Goal: Information Seeking & Learning: Learn about a topic

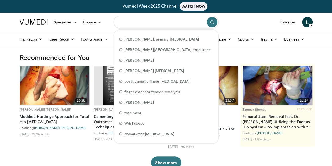
click at [170, 18] on input "Search topics, interventions" at bounding box center [166, 22] width 105 height 13
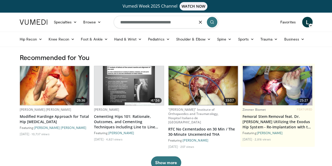
type input "**********"
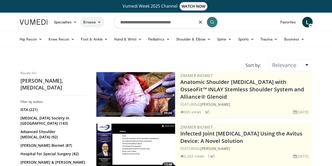
drag, startPoint x: 185, startPoint y: 23, endPoint x: 83, endPoint y: 18, distance: 102.3
click at [83, 18] on nav "Specialties Adult & Family Medicine Allergy, Asthma, Immunology Anesthesiology …" at bounding box center [166, 22] width 299 height 19
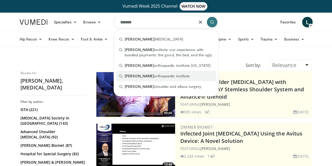
click at [159, 72] on div "rothman orthopaedic institute" at bounding box center [166, 76] width 100 height 11
type input "**********"
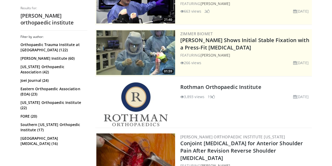
scroll to position [94, 0]
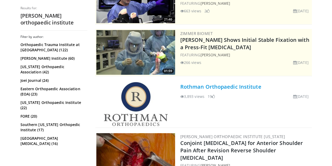
click at [205, 86] on link "Rothman Orthopaedic Institute" at bounding box center [220, 86] width 81 height 7
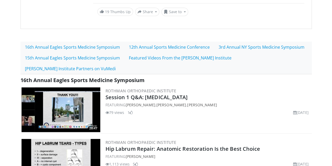
scroll to position [118, 0]
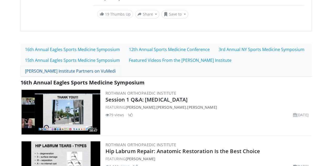
click at [120, 65] on link "Rothman Institute Partners on VuMedi" at bounding box center [70, 70] width 100 height 11
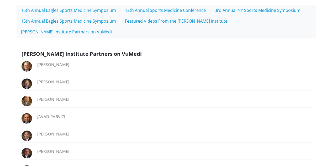
scroll to position [157, 0]
click at [45, 61] on link "Richard Rothman" at bounding box center [53, 63] width 32 height 5
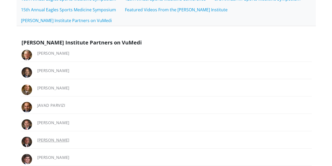
scroll to position [165, 0]
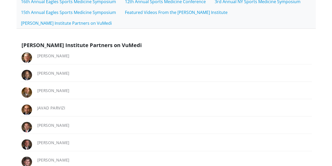
click at [35, 103] on div "Javad Parvizi" at bounding box center [166, 109] width 292 height 13
click at [37, 105] on link "Javad Parvizi" at bounding box center [51, 107] width 28 height 5
click at [39, 122] on link "Peter Sharkey" at bounding box center [53, 124] width 32 height 5
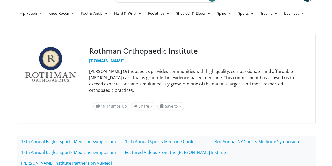
scroll to position [0, 0]
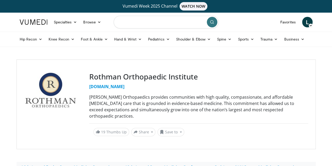
click at [139, 24] on input "Search topics, interventions" at bounding box center [166, 22] width 105 height 13
type input "**********"
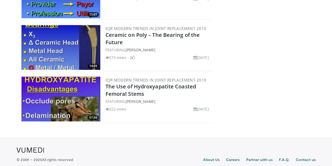
scroll to position [379, 0]
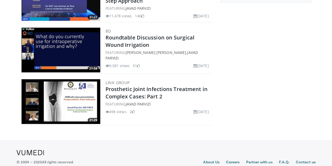
scroll to position [122, 0]
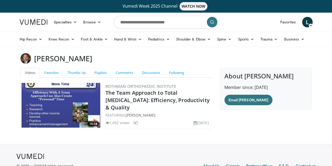
scroll to position [19, 0]
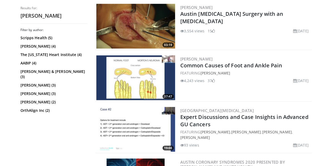
scroll to position [532, 0]
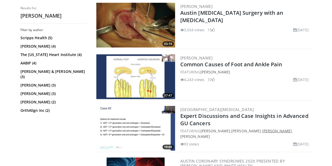
click at [286, 128] on link "Matthew Austin" at bounding box center [277, 130] width 30 height 5
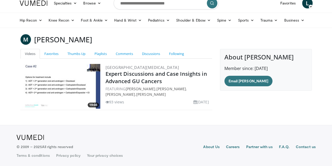
scroll to position [19, 0]
click at [40, 50] on link "Favorites" at bounding box center [51, 54] width 23 height 10
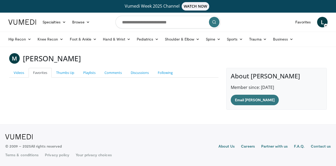
click at [276, 76] on h4 "About Matthew Austin" at bounding box center [277, 76] width 92 height 8
click at [142, 13] on form at bounding box center [168, 22] width 105 height 19
click at [137, 19] on input "Search topics, interventions" at bounding box center [168, 22] width 105 height 13
type input "**********"
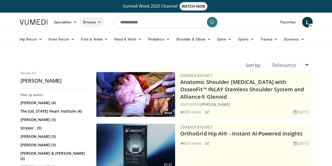
drag, startPoint x: 144, startPoint y: 23, endPoint x: 72, endPoint y: 23, distance: 72.8
click at [72, 23] on nav "Specialties Adult & Family Medicine Allergy, [MEDICAL_DATA], Immunology Anesthe…" at bounding box center [166, 22] width 299 height 19
type input "**********"
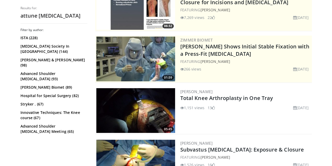
scroll to position [155, 0]
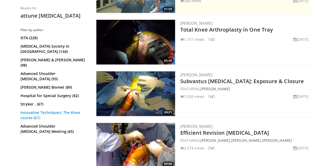
click at [53, 110] on link "Innovative Techniques: The Knee course (67)" at bounding box center [53, 115] width 66 height 11
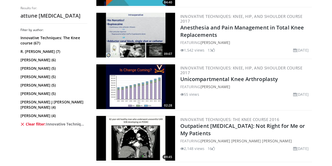
scroll to position [524, 0]
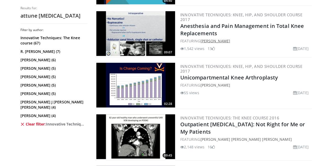
click at [211, 38] on link "[PERSON_NAME]" at bounding box center [215, 40] width 30 height 5
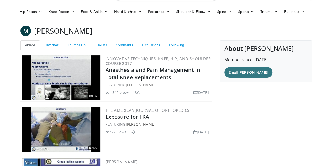
scroll to position [25, 0]
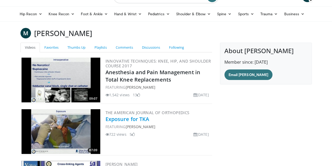
click at [124, 118] on link "Exposure for TKA" at bounding box center [128, 118] width 44 height 7
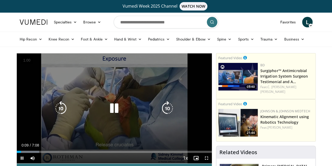
scroll to position [49, 0]
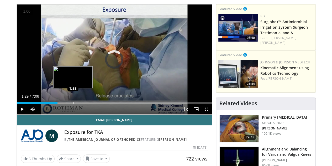
drag, startPoint x: 9, startPoint y: 112, endPoint x: 60, endPoint y: 111, distance: 50.7
click at [60, 104] on div "Loaded : 0.00% 1:52 1:53" at bounding box center [114, 101] width 195 height 5
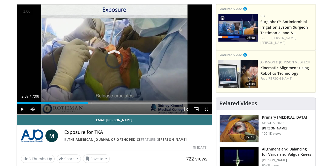
drag, startPoint x: 60, startPoint y: 113, endPoint x: 70, endPoint y: 114, distance: 9.6
click at [70, 114] on div "Current Time 2:37 / Duration 7:08 Play Skip Backward Skip Forward Mute 39% Load…" at bounding box center [114, 109] width 195 height 11
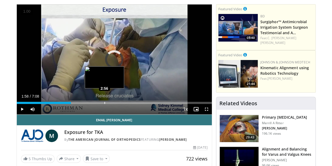
drag, startPoint x: 70, startPoint y: 111, endPoint x: 91, endPoint y: 111, distance: 21.0
click at [91, 104] on div "Loaded : 0.00% 2:49 2:56" at bounding box center [114, 101] width 195 height 5
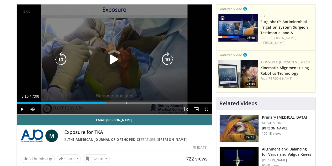
drag, startPoint x: 92, startPoint y: 111, endPoint x: 114, endPoint y: 109, distance: 22.4
click at [114, 104] on div "Loaded : 0.00% 3:38 3:39" at bounding box center [114, 101] width 195 height 5
drag, startPoint x: 115, startPoint y: 110, endPoint x: 133, endPoint y: 110, distance: 18.1
click at [133, 104] on div "Loaded : 53.76% 3:57 4:04" at bounding box center [114, 101] width 195 height 5
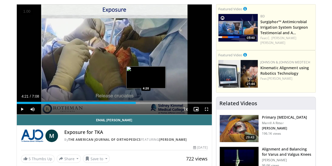
click at [133, 104] on div "4:21" at bounding box center [76, 103] width 119 height 2
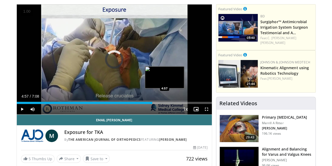
click at [151, 104] on div "Loaded : 67.78% 4:57 4:57" at bounding box center [114, 101] width 195 height 5
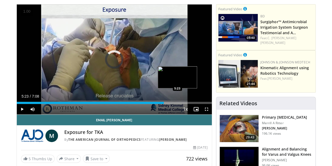
click at [164, 104] on div "Loaded : 72.45% 5:23 5:23" at bounding box center [114, 103] width 195 height 2
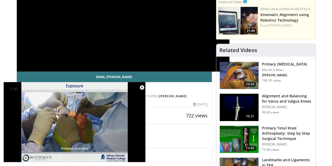
scroll to position [0, 0]
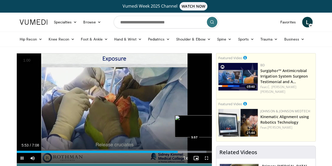
click at [181, 153] on div "Loaded : 97.26% 5:53 5:57" at bounding box center [114, 152] width 195 height 2
click at [187, 153] on div "Loaded : 98.16% 6:00 6:09" at bounding box center [114, 152] width 195 height 2
click at [195, 153] on div "Progress Bar" at bounding box center [192, 152] width 40 height 2
click at [192, 153] on div "6:27" at bounding box center [105, 152] width 177 height 2
click at [191, 153] on div "6:22" at bounding box center [104, 152] width 174 height 2
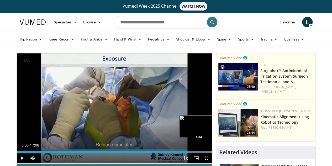
click at [186, 153] on div "6:17" at bounding box center [103, 152] width 172 height 2
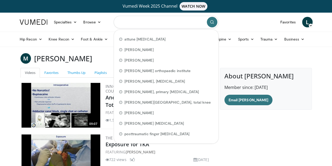
click at [138, 25] on input "Search topics, interventions" at bounding box center [166, 22] width 105 height 13
click at [106, 142] on link "Exposure for TKA" at bounding box center [128, 144] width 44 height 7
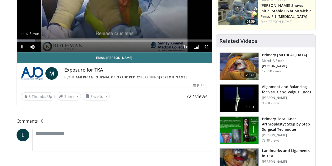
scroll to position [122, 0]
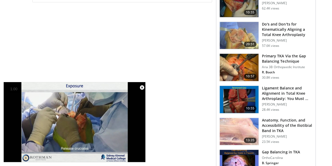
scroll to position [270, 0]
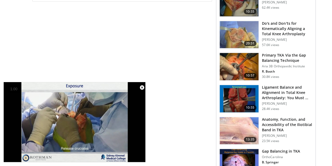
click at [289, 53] on h3 "Primary TKA Via the Gap Balancing Technique" at bounding box center [287, 58] width 50 height 11
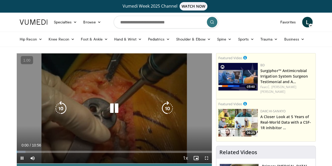
scroll to position [60, 0]
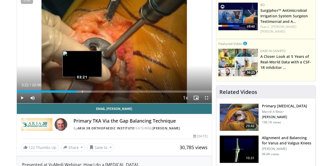
drag, startPoint x: 6, startPoint y: 101, endPoint x: 69, endPoint y: 100, distance: 63.3
click at [69, 92] on div "Loaded : 38.10% 03:21 03:21" at bounding box center [114, 91] width 195 height 2
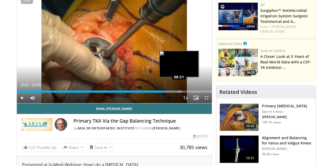
drag, startPoint x: 69, startPoint y: 101, endPoint x: 166, endPoint y: 97, distance: 97.5
click at [166, 92] on div "Loaded : 85.13% 08:21 08:21" at bounding box center [114, 89] width 195 height 5
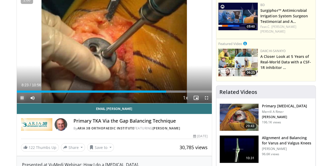
click at [17, 103] on span "Video Player" at bounding box center [22, 97] width 11 height 11
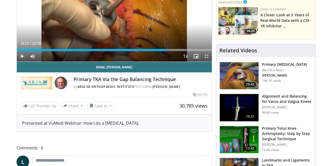
scroll to position [0, 0]
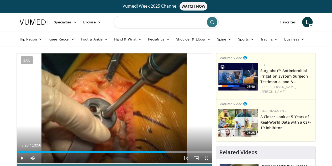
click at [164, 21] on input "Search topics, interventions" at bounding box center [166, 22] width 105 height 13
type input "**********"
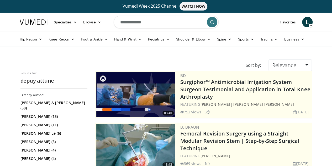
click at [159, 23] on input "**********" at bounding box center [166, 22] width 105 height 13
type input "**********"
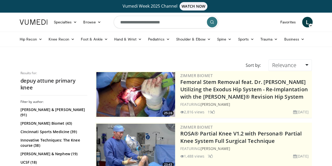
drag, startPoint x: 135, startPoint y: 19, endPoint x: 52, endPoint y: 11, distance: 83.7
type input "**********"
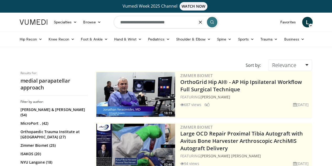
click at [179, 20] on input "**********" at bounding box center [166, 22] width 105 height 13
type input "**********"
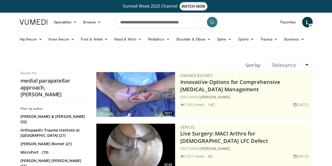
click at [186, 21] on input "**********" at bounding box center [166, 22] width 105 height 13
type input "**********"
click at [55, 40] on link "Knee Recon" at bounding box center [61, 39] width 32 height 11
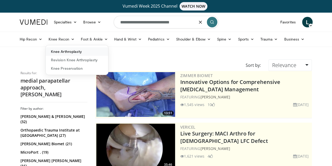
click at [57, 50] on link "Knee Arthroplasty" at bounding box center [77, 51] width 63 height 8
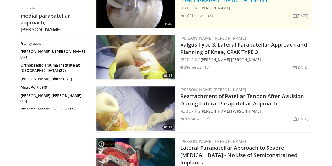
scroll to position [152, 0]
